Goal: Task Accomplishment & Management: Use online tool/utility

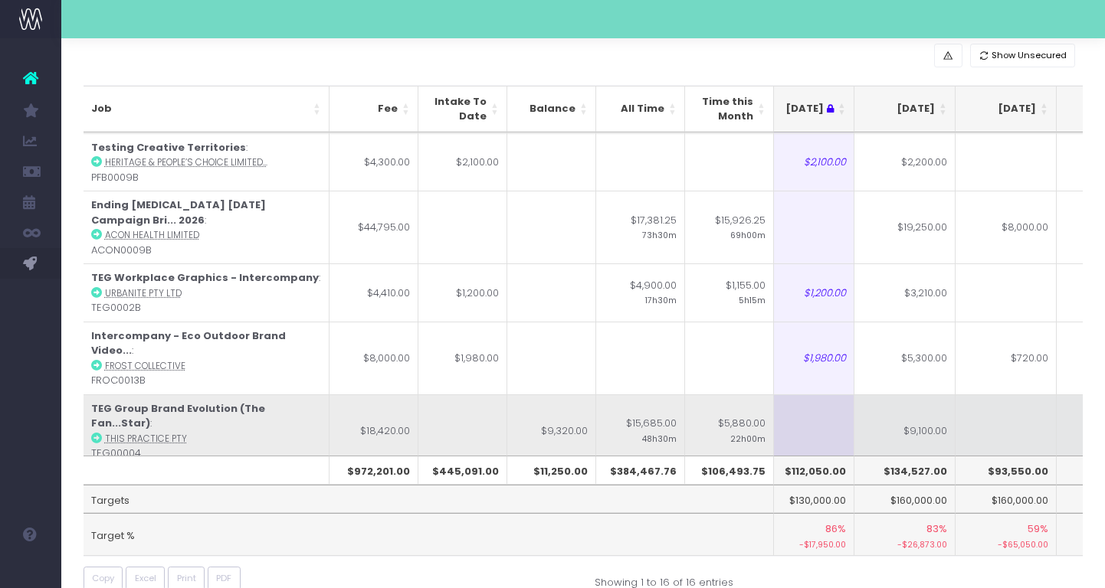
scroll to position [0, 210]
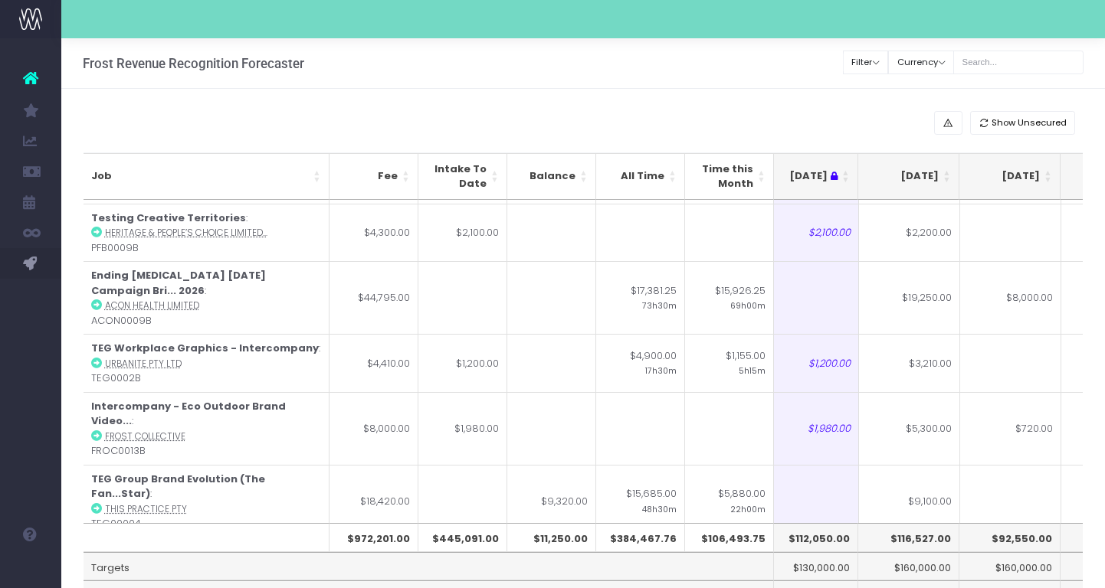
scroll to position [0, 219]
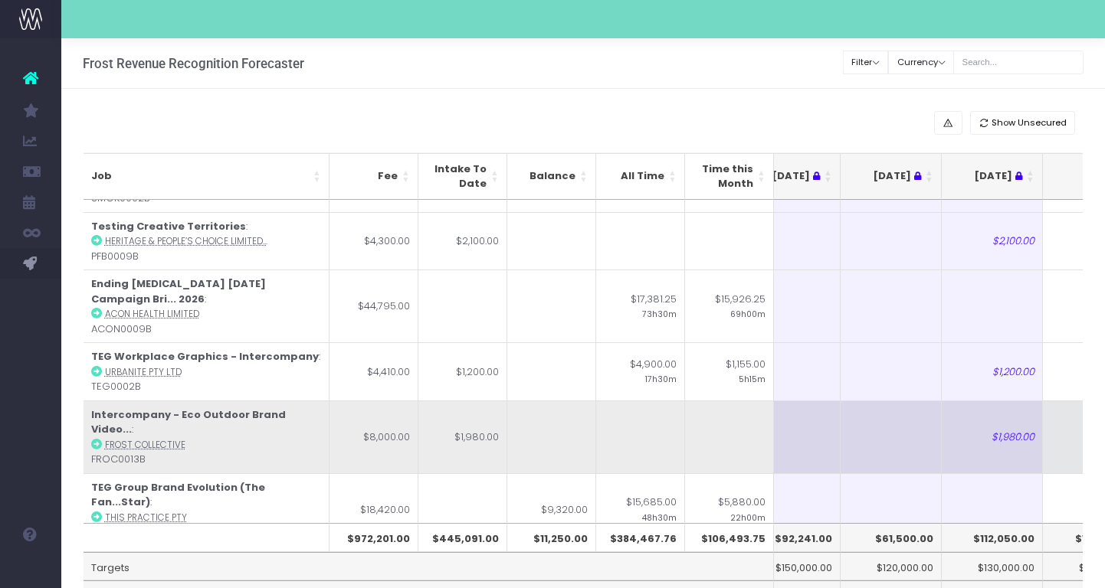
scroll to position [601, 35]
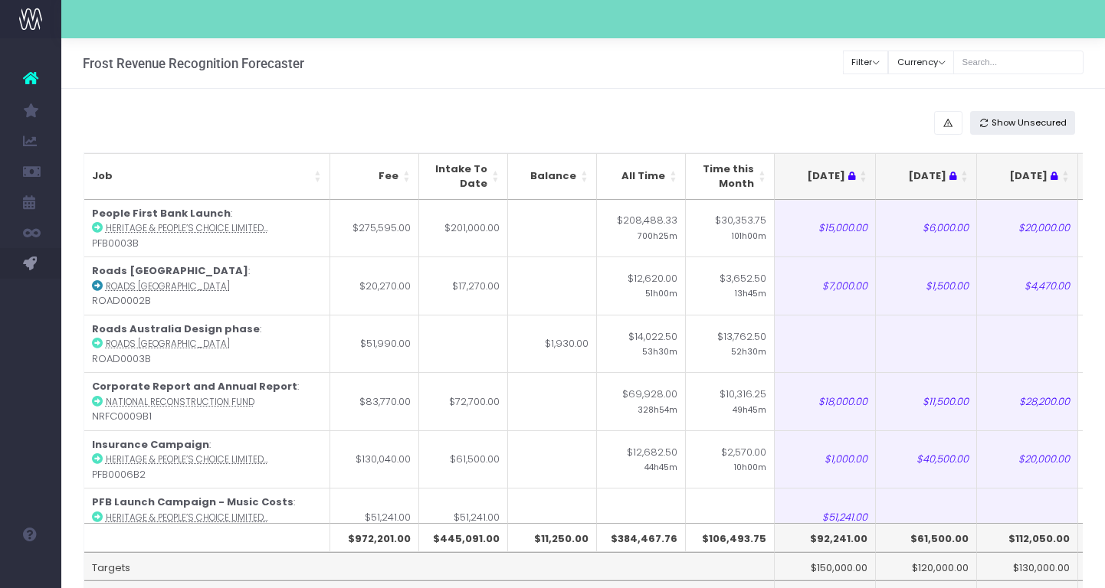
click at [1007, 130] on button "Show Unsecured" at bounding box center [1023, 123] width 106 height 24
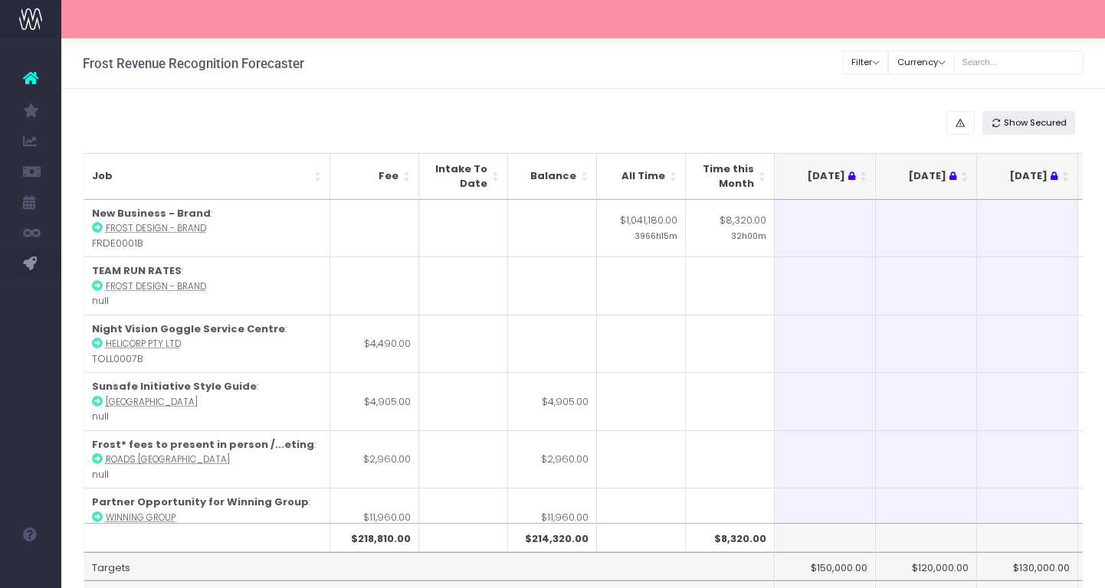
click at [1033, 119] on span "Show Secured" at bounding box center [1034, 122] width 63 height 13
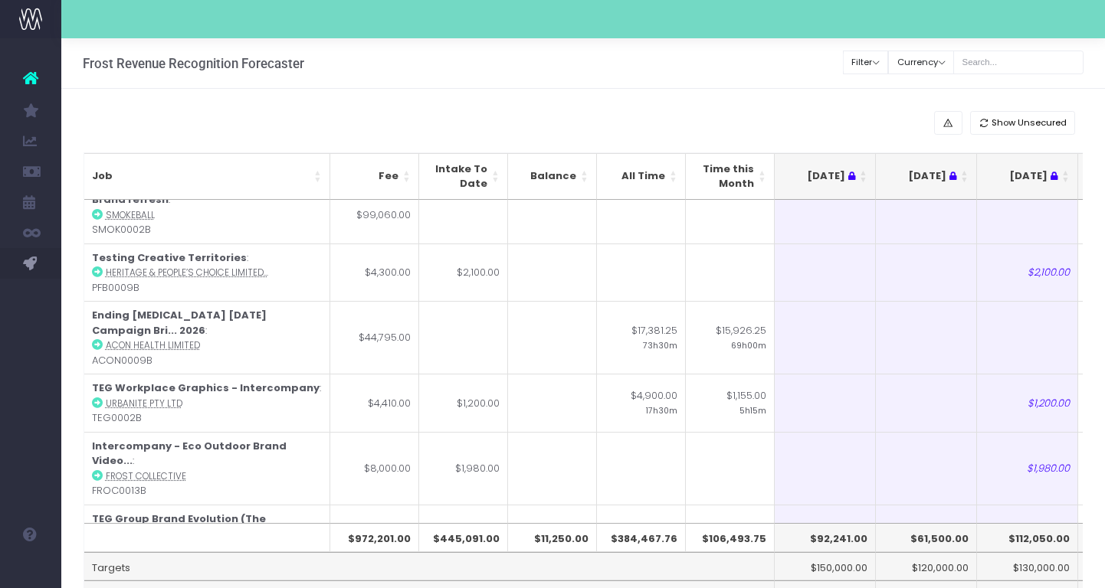
scroll to position [601, 0]
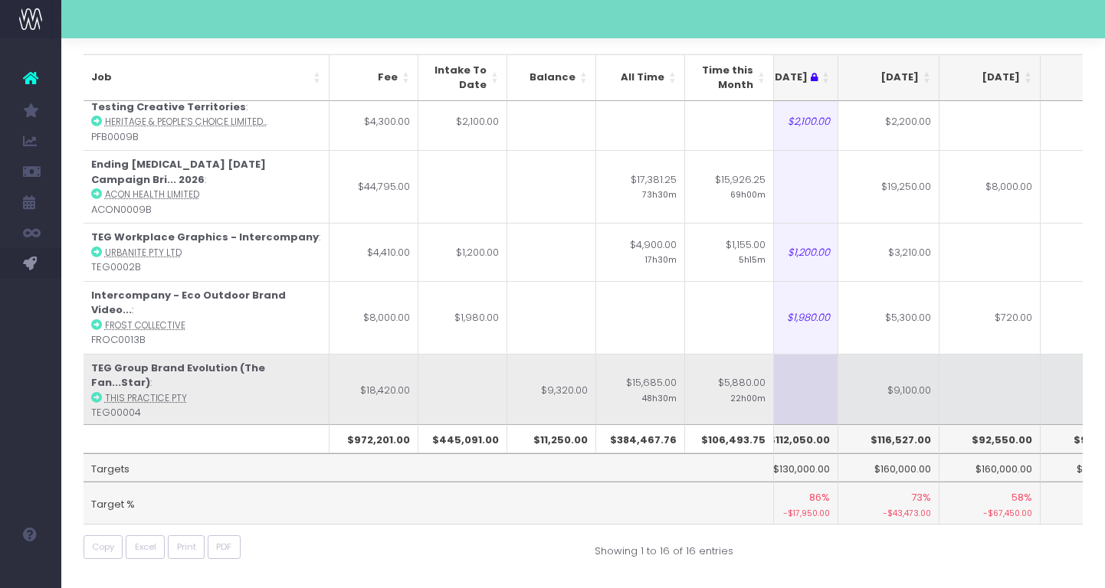
scroll to position [563, 240]
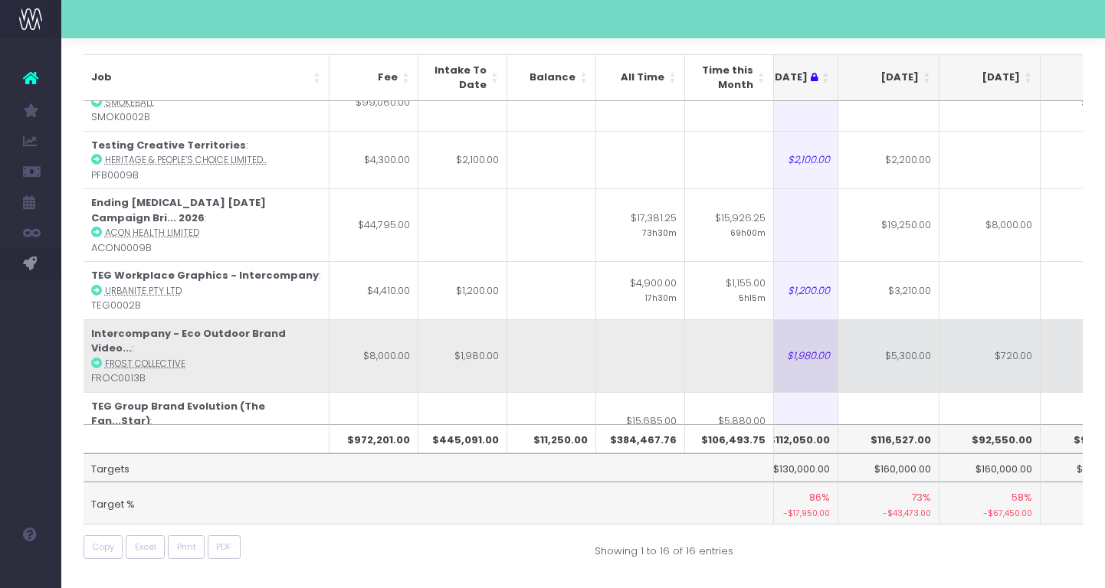
click at [911, 324] on td "$5,300.00" at bounding box center [888, 355] width 101 height 73
type input "$5,300.00"
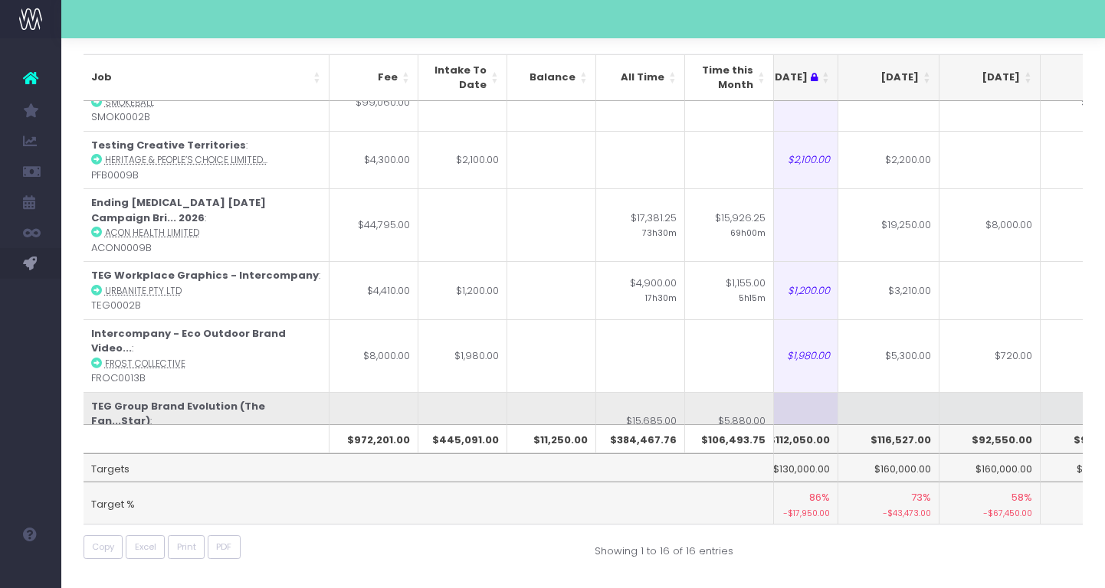
scroll to position [601, 240]
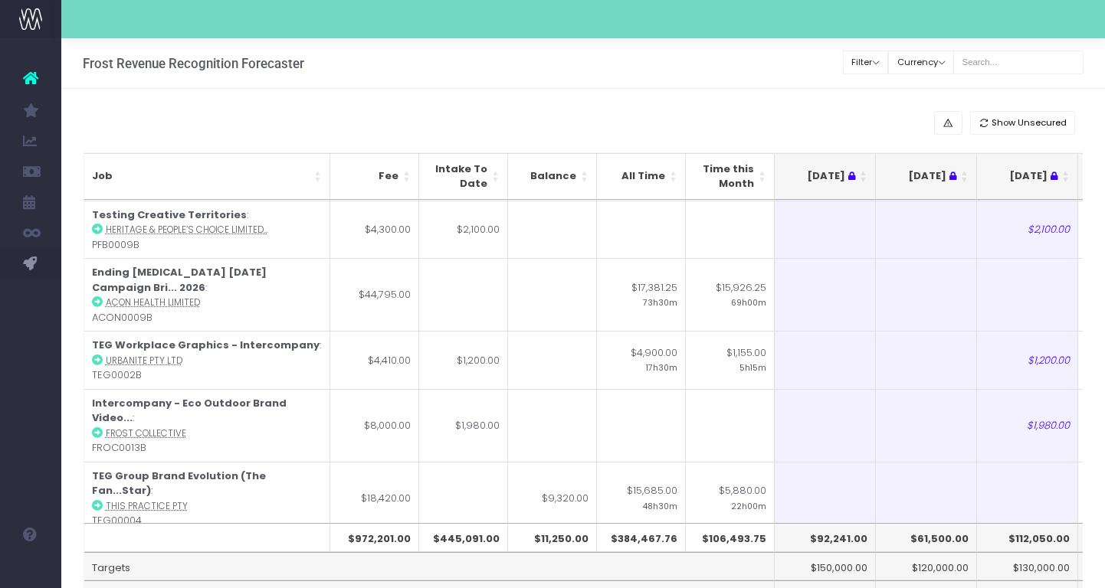
scroll to position [601, 0]
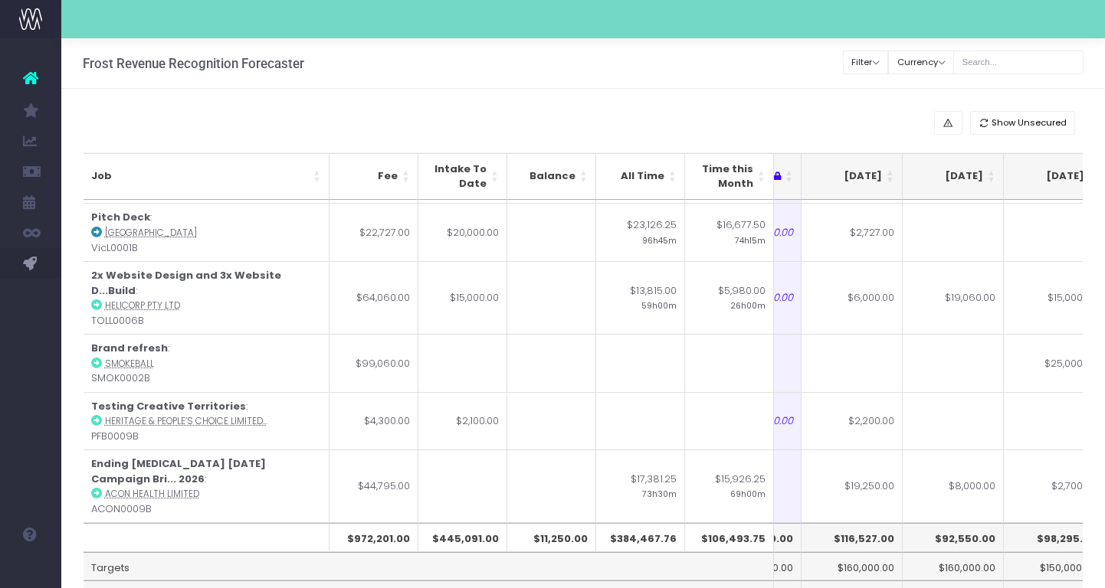
scroll to position [401, 304]
